Goal: Transaction & Acquisition: Purchase product/service

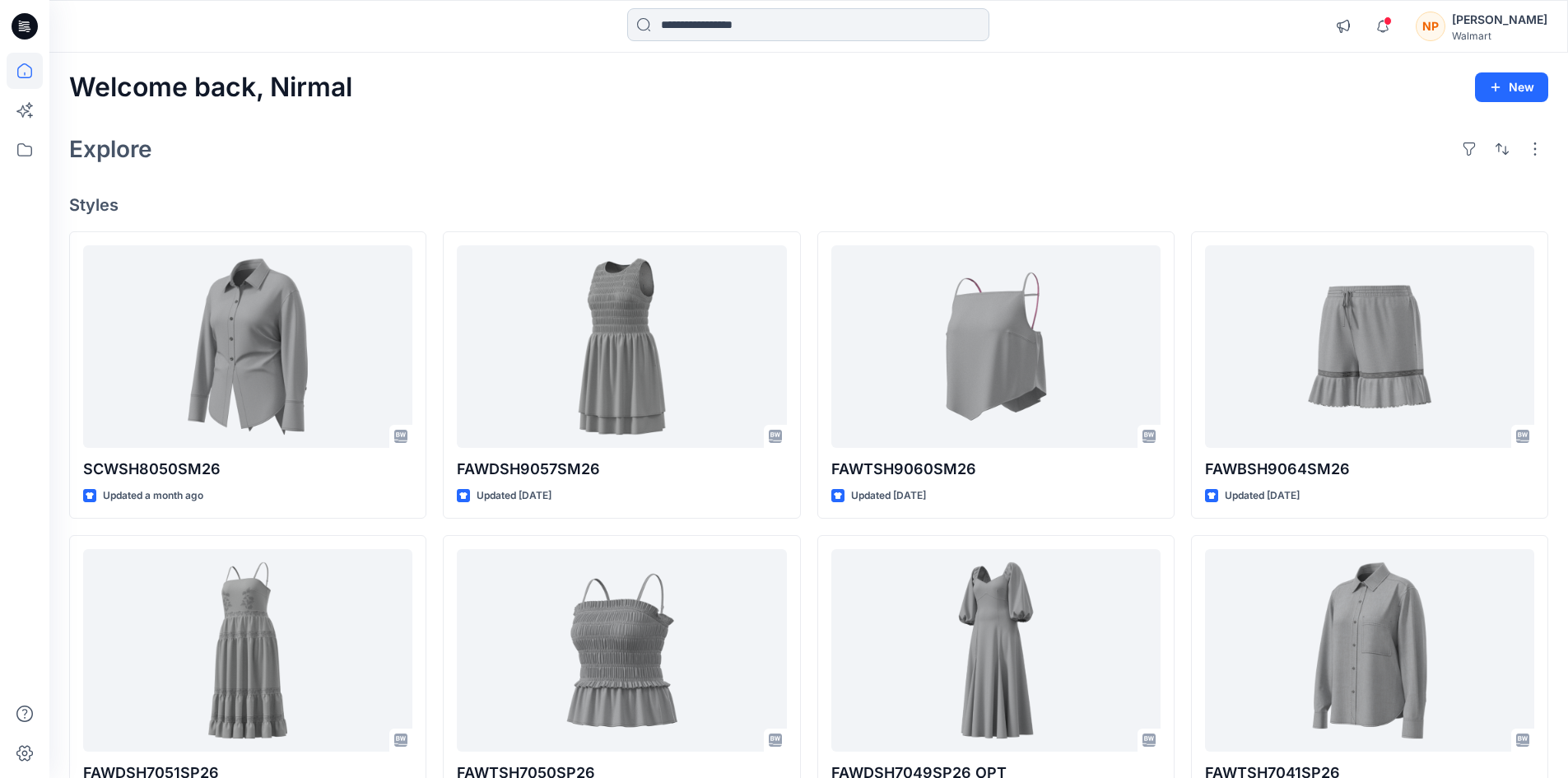
click at [743, 18] on input at bounding box center [809, 24] width 362 height 32
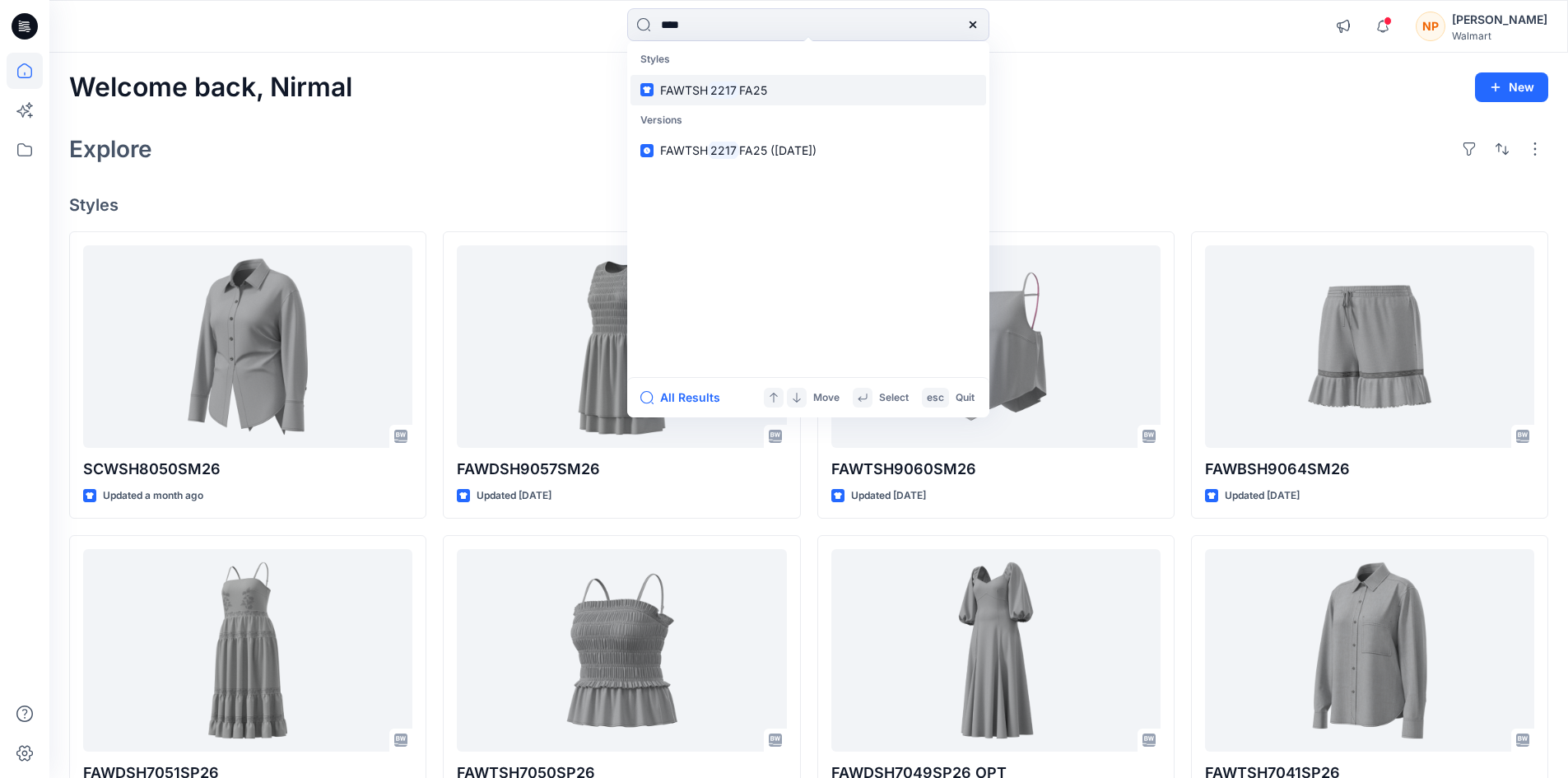
type input "****"
click at [725, 94] on mark "2217" at bounding box center [724, 90] width 32 height 19
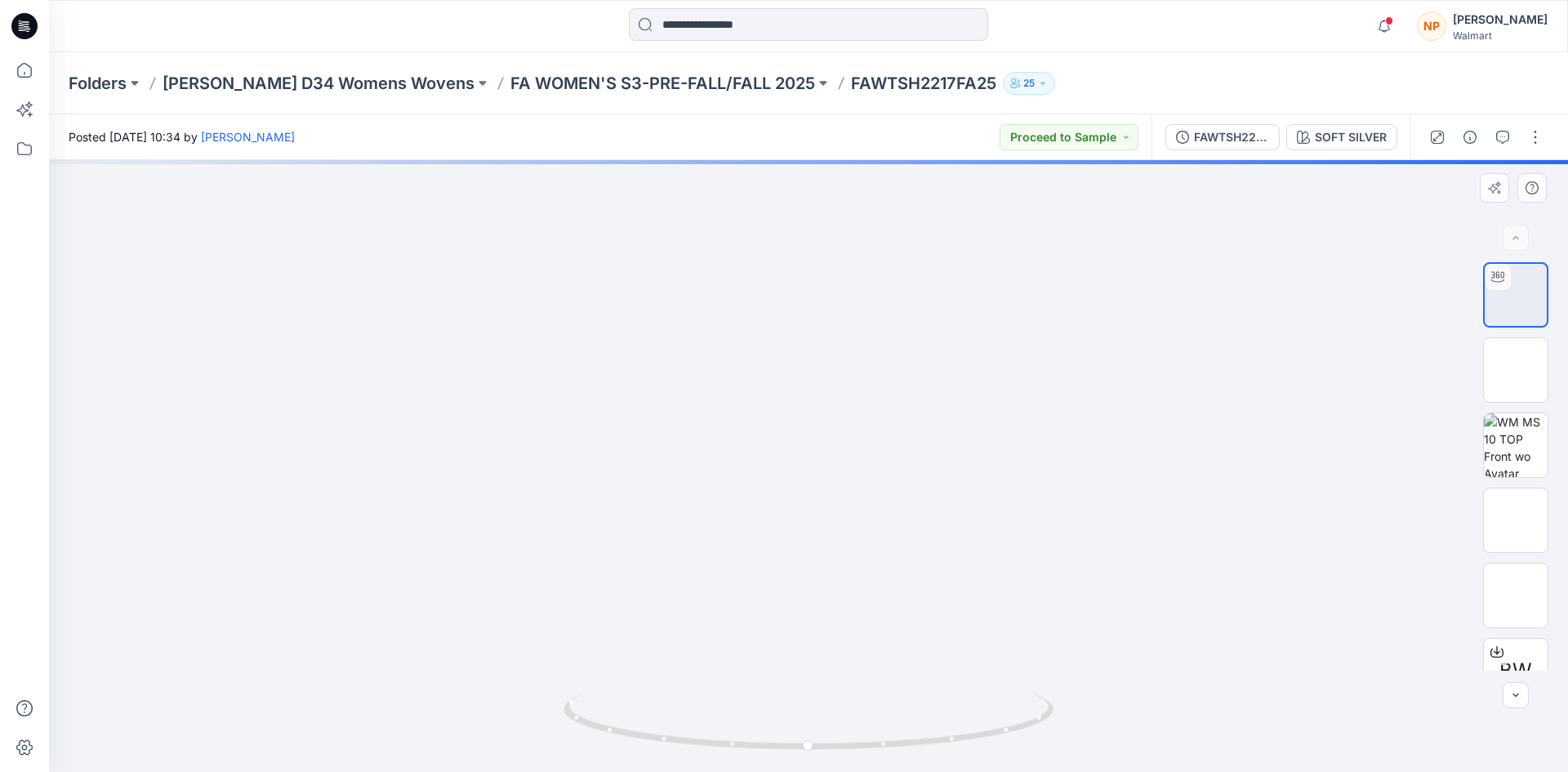
drag, startPoint x: 821, startPoint y: 256, endPoint x: 818, endPoint y: 527, distance: 271.0
drag, startPoint x: 1003, startPoint y: 431, endPoint x: 939, endPoint y: 502, distance: 95.6
click at [877, 444] on img at bounding box center [809, 466] width 1375 height 612
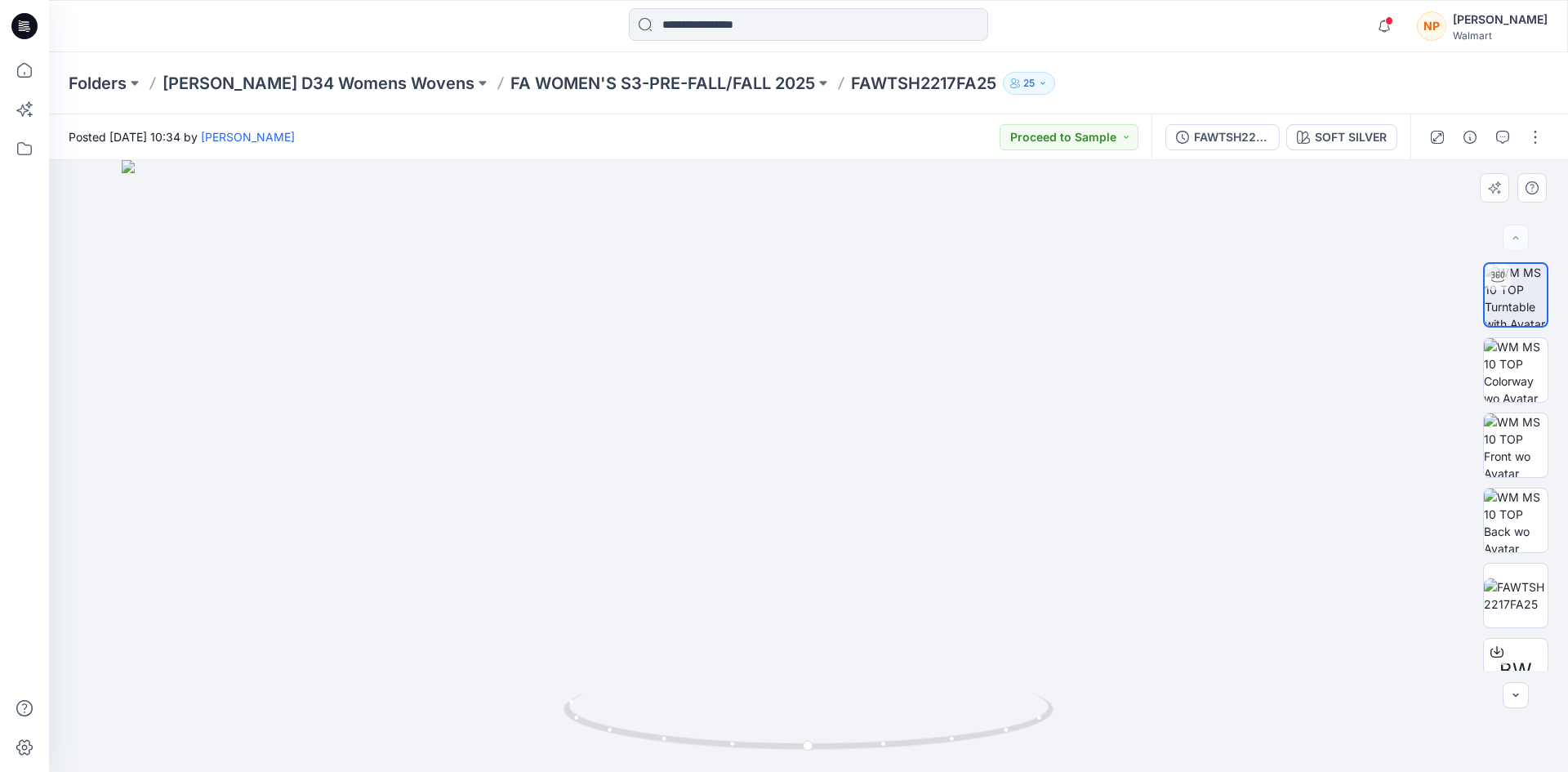
click at [890, 638] on img at bounding box center [809, 466] width 1375 height 612
drag, startPoint x: 972, startPoint y: 640, endPoint x: 859, endPoint y: 632, distance: 113.3
click at [841, 632] on img at bounding box center [809, 463] width 1375 height 618
drag, startPoint x: 954, startPoint y: 655, endPoint x: 874, endPoint y: 655, distance: 80.0
click at [874, 655] on img at bounding box center [809, 461] width 1375 height 620
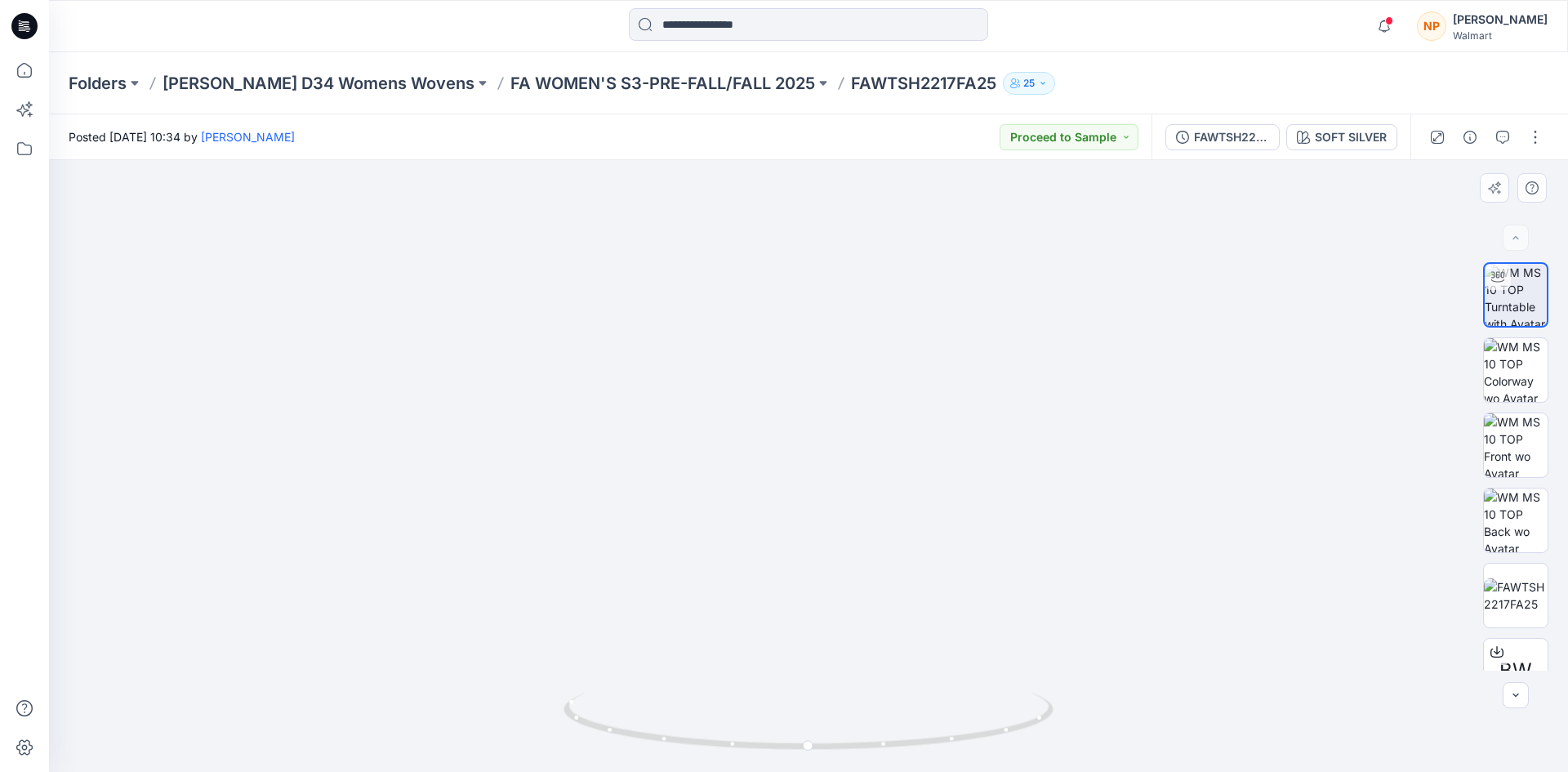
drag, startPoint x: 923, startPoint y: 678, endPoint x: 801, endPoint y: 673, distance: 122.1
click at [801, 673] on img at bounding box center [809, 459] width 1375 height 625
drag, startPoint x: 895, startPoint y: 617, endPoint x: 782, endPoint y: 626, distance: 113.4
click at [768, 614] on img at bounding box center [809, 450] width 1375 height 642
drag, startPoint x: 846, startPoint y: 751, endPoint x: 1163, endPoint y: 792, distance: 319.6
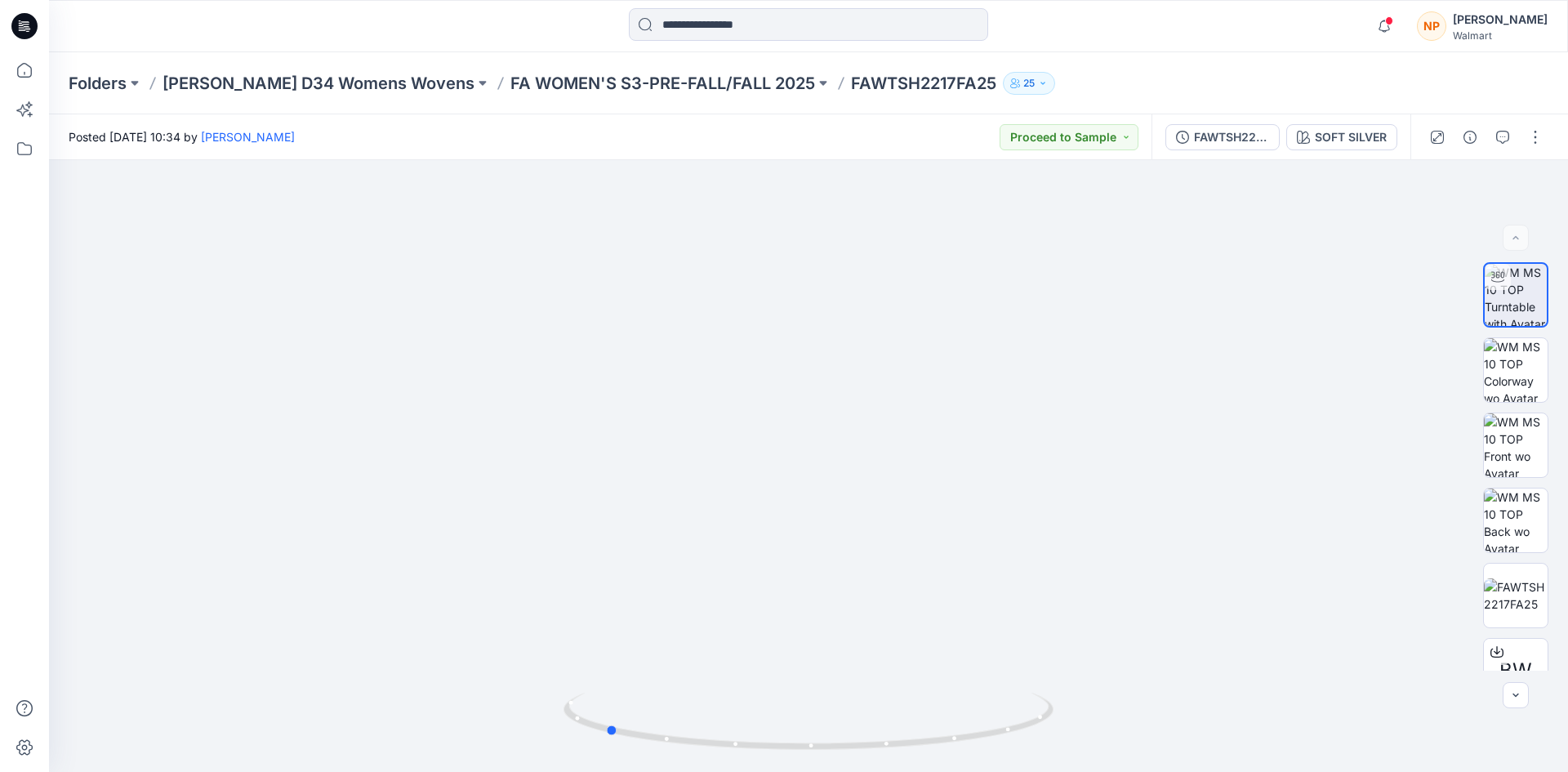
click at [1163, 771] on html "Notifications Your style SCWSH8050SM26 is ready [DATE] 08:46 [PERSON_NAME] chan…" at bounding box center [784, 386] width 1568 height 772
drag, startPoint x: 732, startPoint y: 629, endPoint x: 1038, endPoint y: 630, distance: 306.0
click at [1038, 630] on img at bounding box center [809, 458] width 1375 height 627
drag, startPoint x: 951, startPoint y: 756, endPoint x: 1009, endPoint y: 756, distance: 58.0
click at [1009, 756] on img at bounding box center [809, 732] width 490 height 79
